Goal: Find specific page/section: Find specific page/section

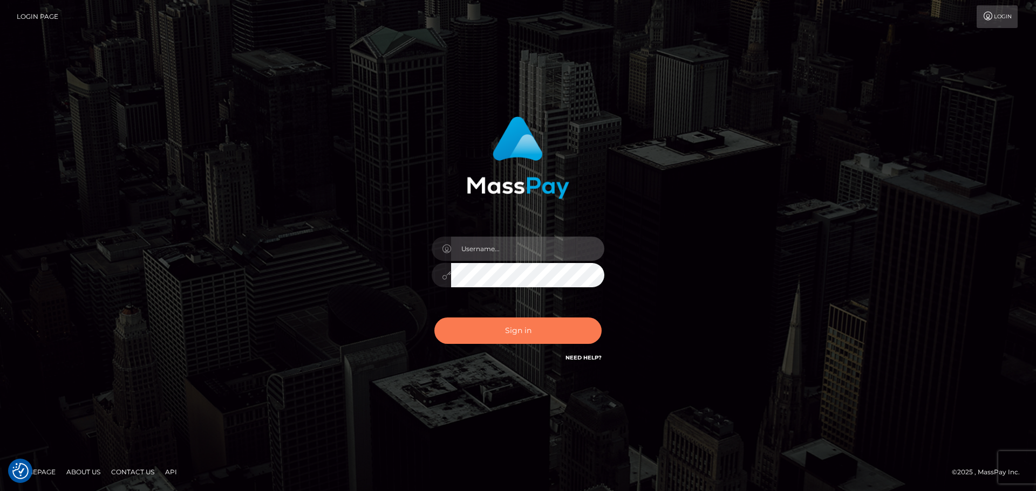
type input "Bedis"
click at [556, 338] on button "Sign in" at bounding box center [517, 331] width 167 height 26
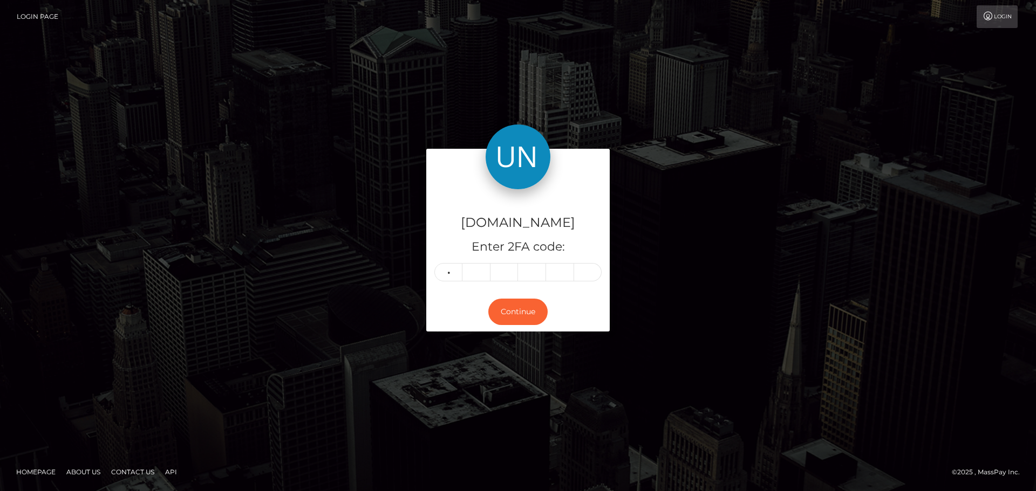
type input "0"
type input "7"
type input "6"
type input "9"
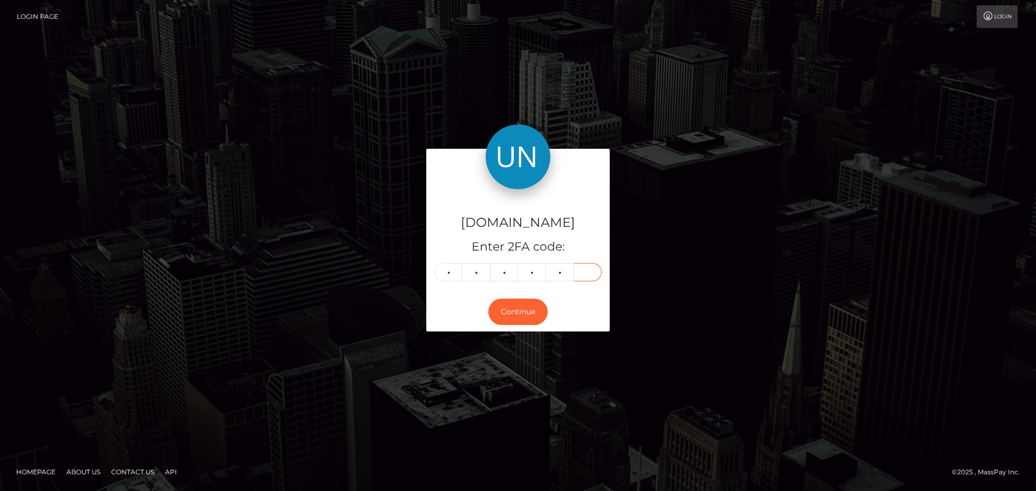
type input "4"
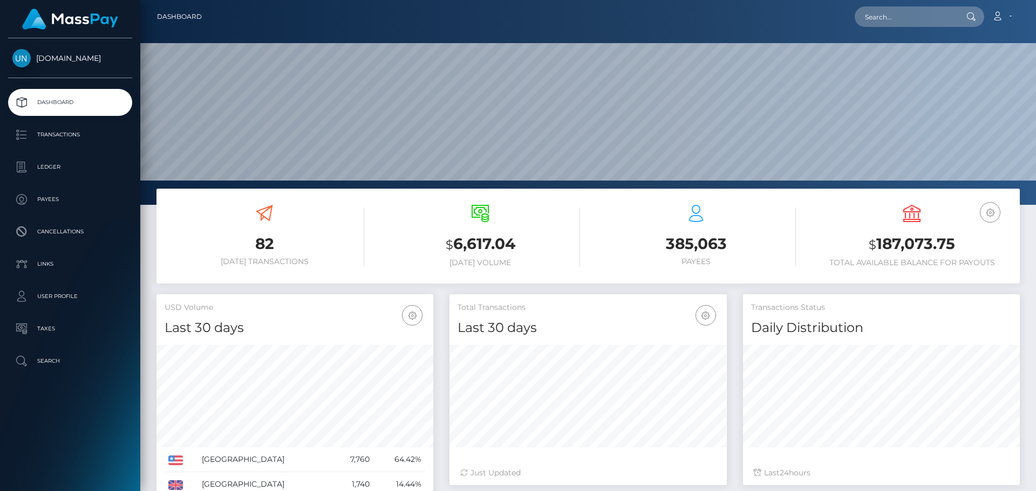
scroll to position [191, 277]
click at [907, 22] on input "text" at bounding box center [904, 16] width 101 height 20
paste input "de2aac9c-cf32-4641-ac6e-a86966b99d49"
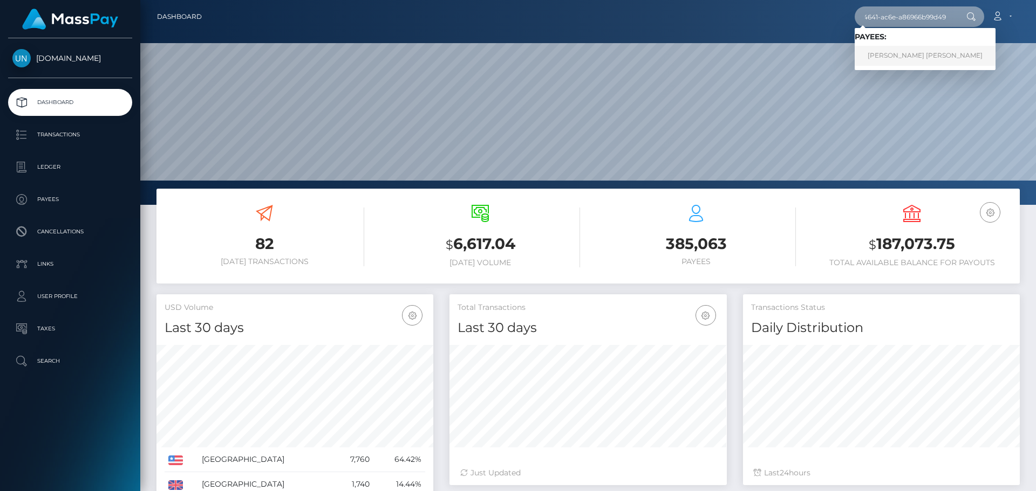
type input "de2aac9c-cf32-4641-ac6e-a86966b99d49"
click at [905, 55] on link "PAOLA KATHIRIA PONCE VARGAS" at bounding box center [924, 56] width 141 height 20
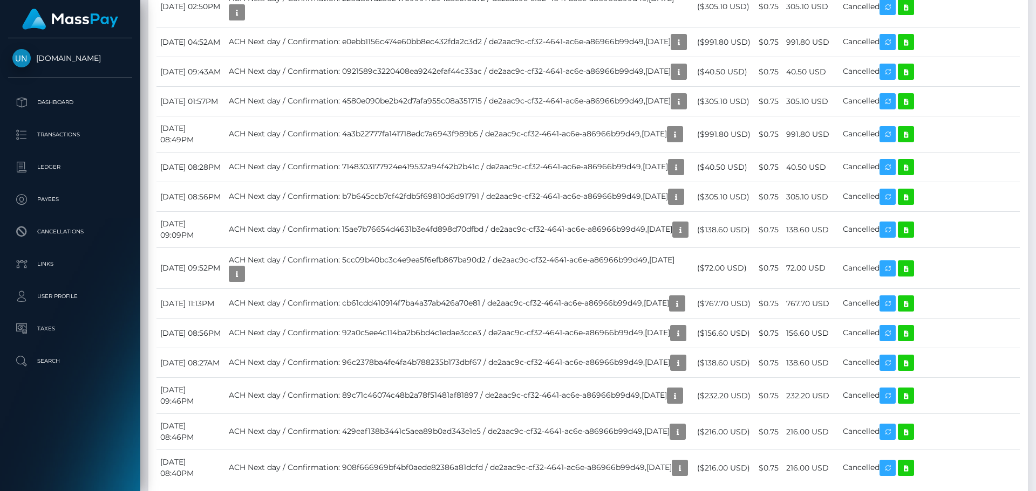
scroll to position [2049, 0]
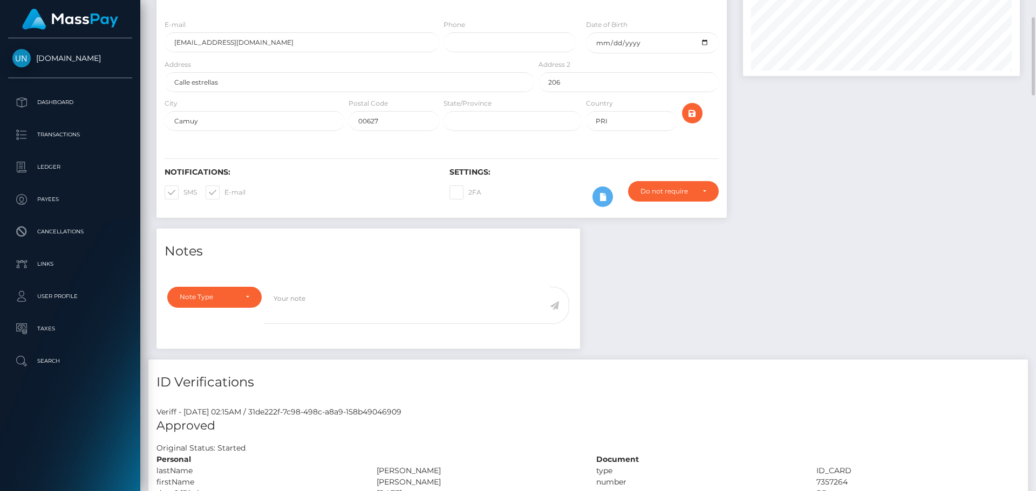
scroll to position [0, 0]
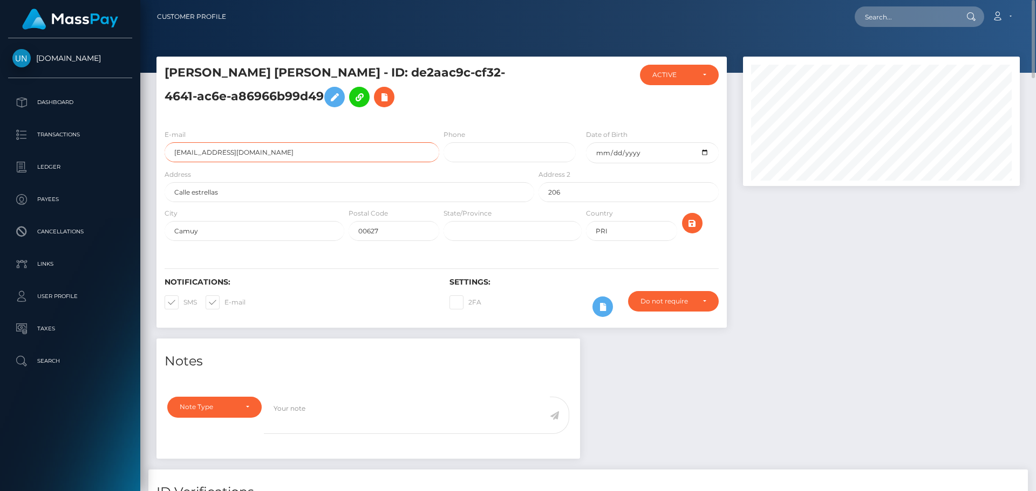
click at [286, 154] on input "[EMAIL_ADDRESS][DOMAIN_NAME]" at bounding box center [301, 152] width 275 height 20
click at [286, 154] on input "paoponce0905@gmail.com" at bounding box center [301, 152] width 275 height 20
click at [306, 224] on input "Camuy" at bounding box center [254, 231] width 180 height 20
click at [416, 93] on h5 "PAOLA KATHIRIA PONCE VARGAS - ID: de2aac9c-cf32-4641-ac6e-a86966b99d49" at bounding box center [346, 89] width 364 height 48
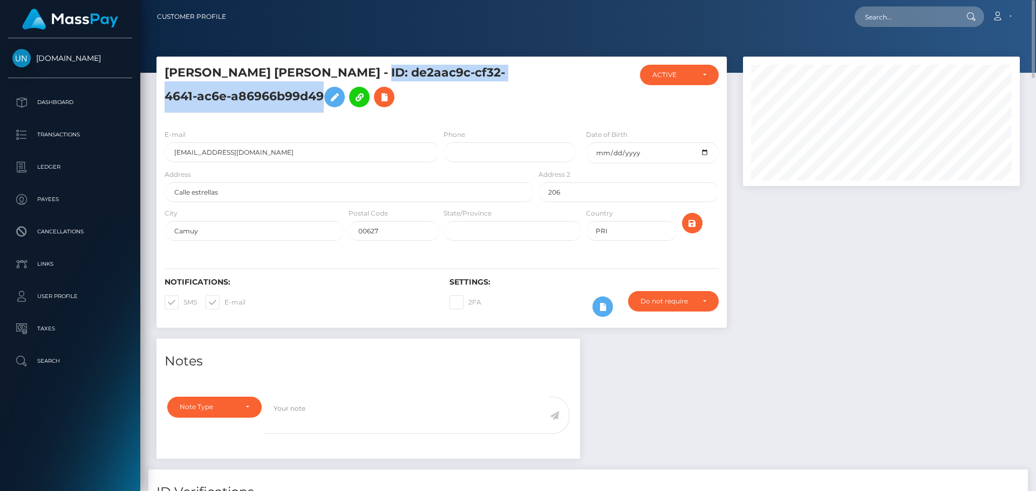
drag, startPoint x: 385, startPoint y: 66, endPoint x: 323, endPoint y: 98, distance: 70.2
click at [323, 98] on h5 "PAOLA KATHIRIA PONCE VARGAS - ID: de2aac9c-cf32-4641-ac6e-a86966b99d49" at bounding box center [346, 89] width 364 height 48
copy h5 "ID: de2aac9c-cf32-4641-ac6e-a86966b99d49"
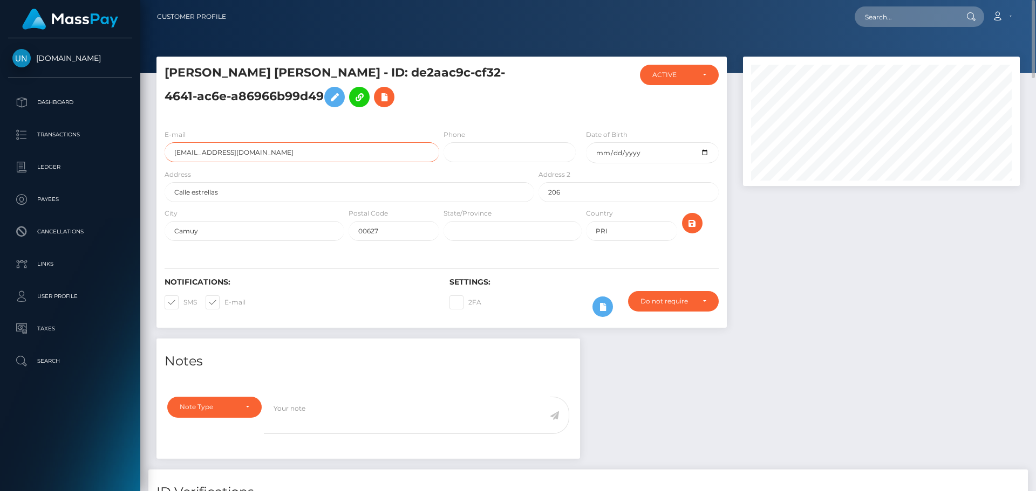
click at [283, 148] on input "paoponce0905@gmail.com" at bounding box center [301, 152] width 275 height 20
